Goal: Task Accomplishment & Management: Manage account settings

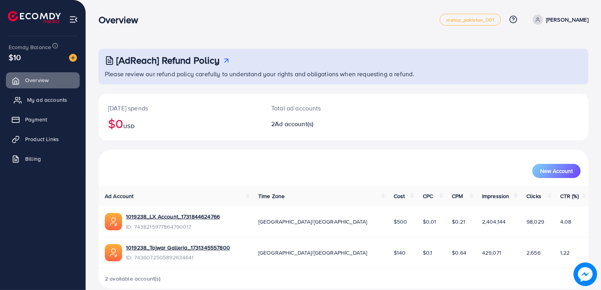
click at [58, 102] on span "My ad accounts" at bounding box center [47, 100] width 40 height 8
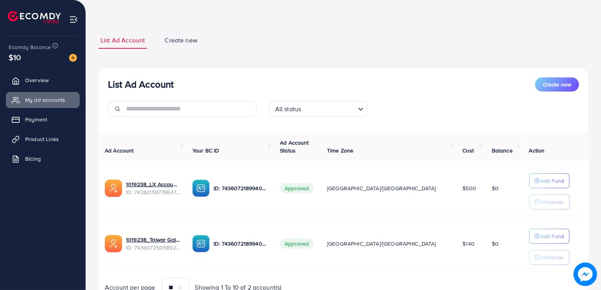
scroll to position [26, 0]
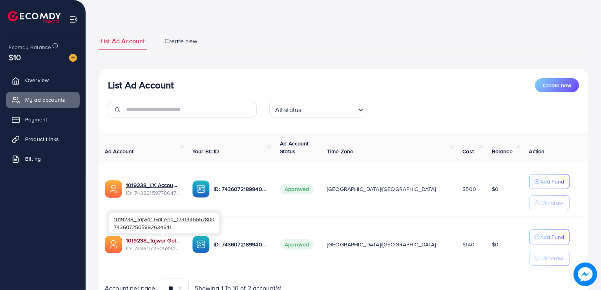
click at [151, 238] on link "1019238_Tajwar Galleria_1731345557800" at bounding box center [153, 240] width 54 height 8
click at [180, 237] on link "1019238_Tajwar Galleria_1731345557800" at bounding box center [153, 240] width 54 height 8
